Goal: Information Seeking & Learning: Learn about a topic

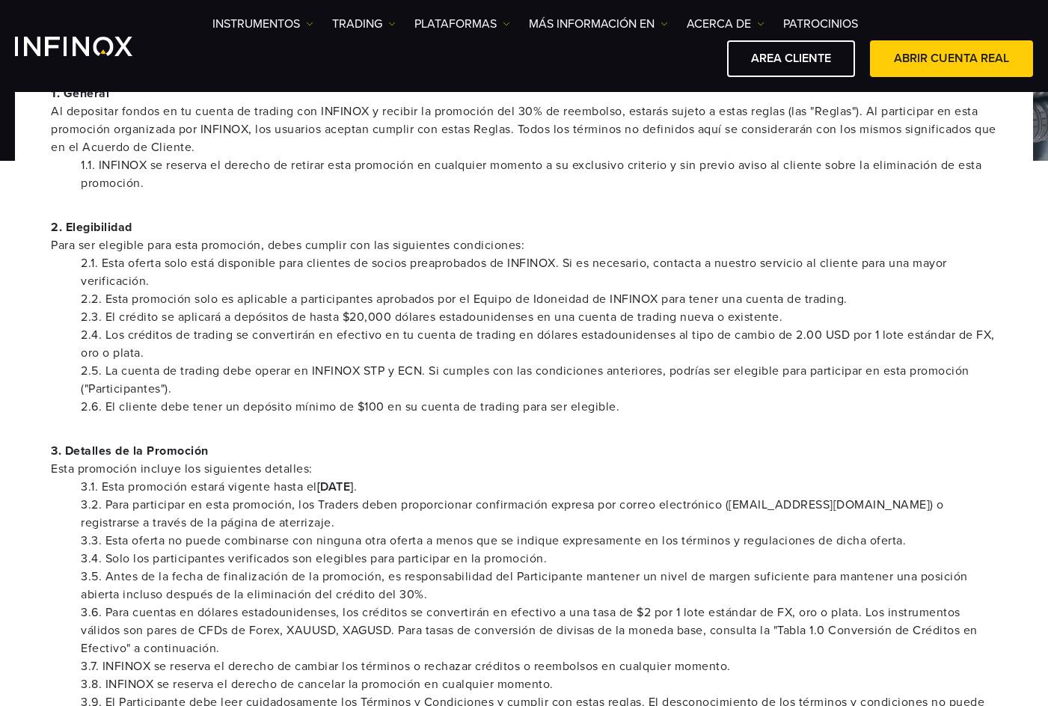
scroll to position [299, 0]
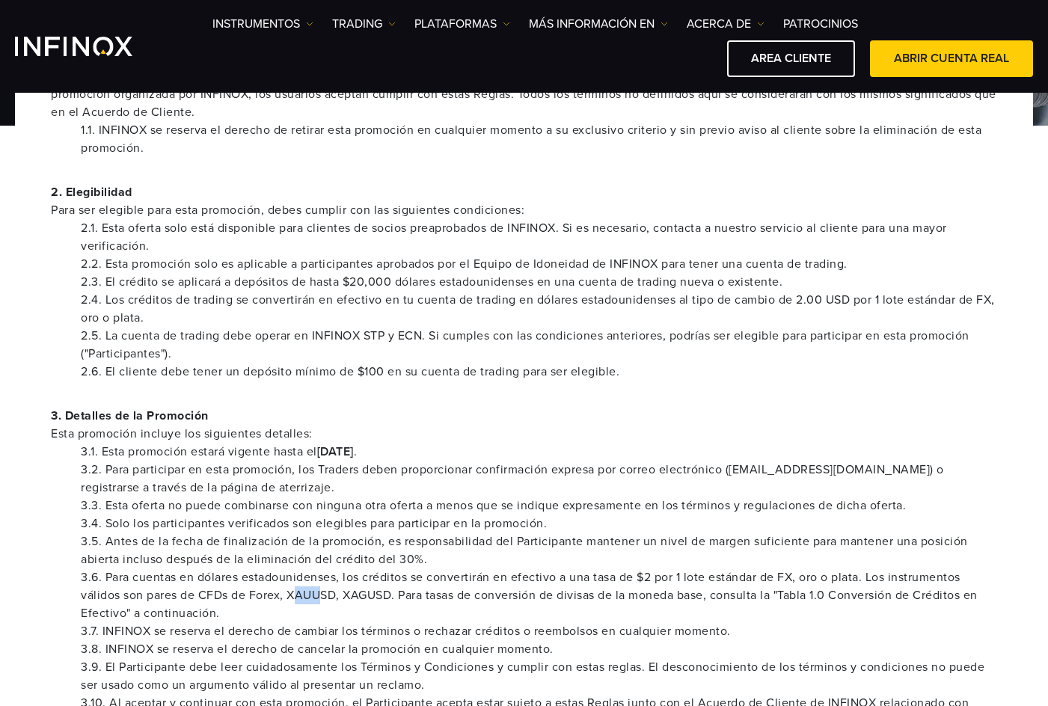
drag, startPoint x: 297, startPoint y: 596, endPoint x: 323, endPoint y: 595, distance: 25.5
click at [323, 595] on li "3.6. Para cuentas en dólares estadounidenses, los créditos se convertirán en ef…" at bounding box center [539, 596] width 917 height 54
drag, startPoint x: 341, startPoint y: 602, endPoint x: 297, endPoint y: 596, distance: 44.6
click at [299, 597] on li "3.6. Para cuentas en dólares estadounidenses, los créditos se convertirán en ef…" at bounding box center [539, 596] width 917 height 54
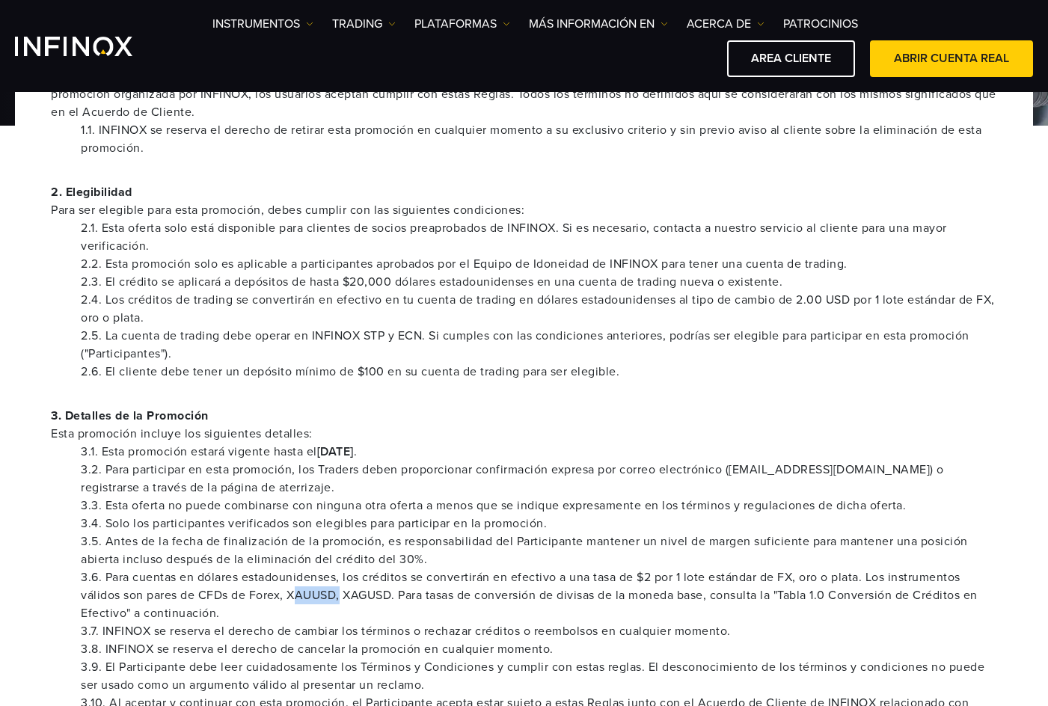
scroll to position [0, 0]
